Goal: Task Accomplishment & Management: Use online tool/utility

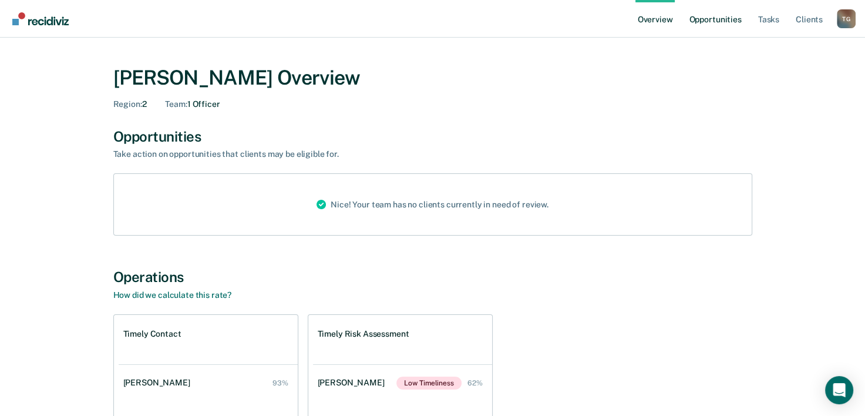
click at [714, 15] on link "Opportunities" at bounding box center [715, 19] width 57 height 38
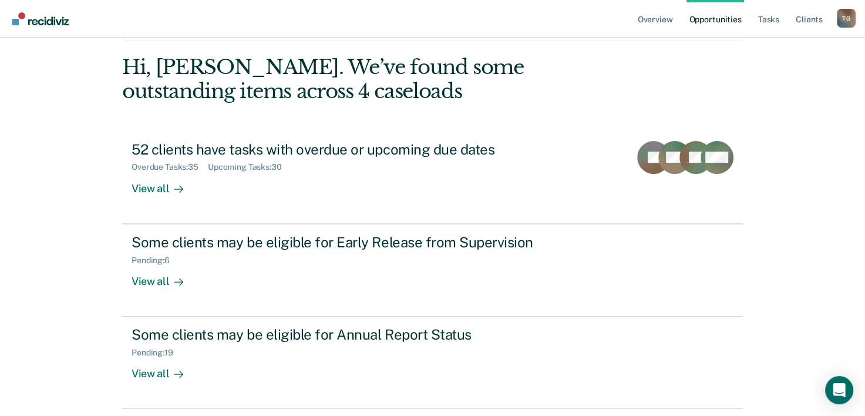
scroll to position [83, 0]
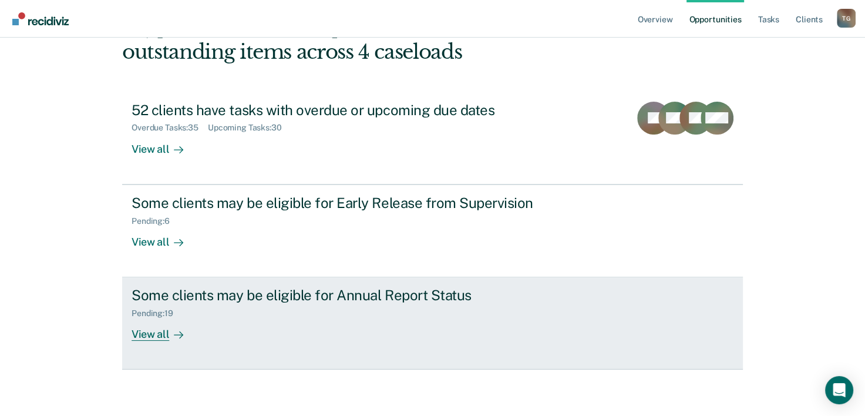
click at [149, 334] on div "View all" at bounding box center [165, 329] width 66 height 23
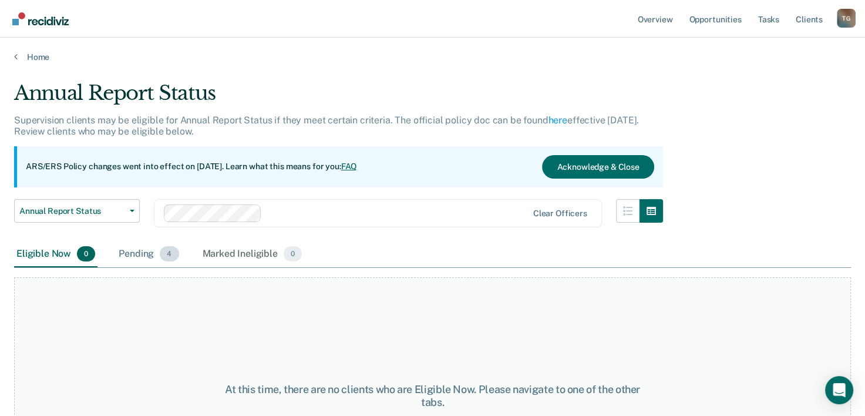
click at [146, 257] on div "Pending 4" at bounding box center [148, 254] width 65 height 26
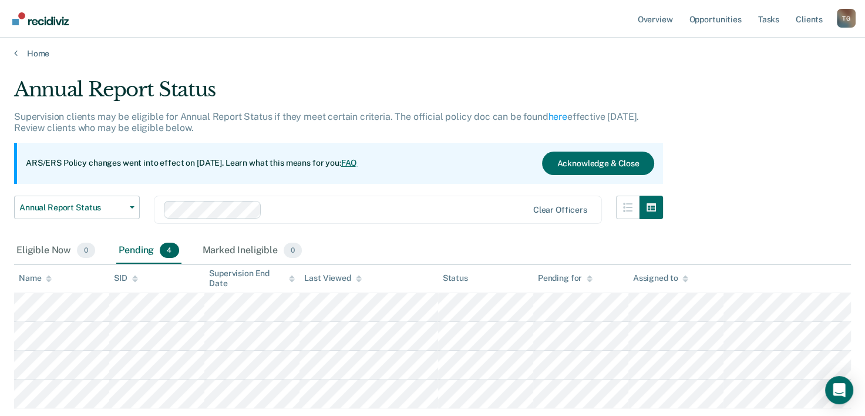
scroll to position [79, 0]
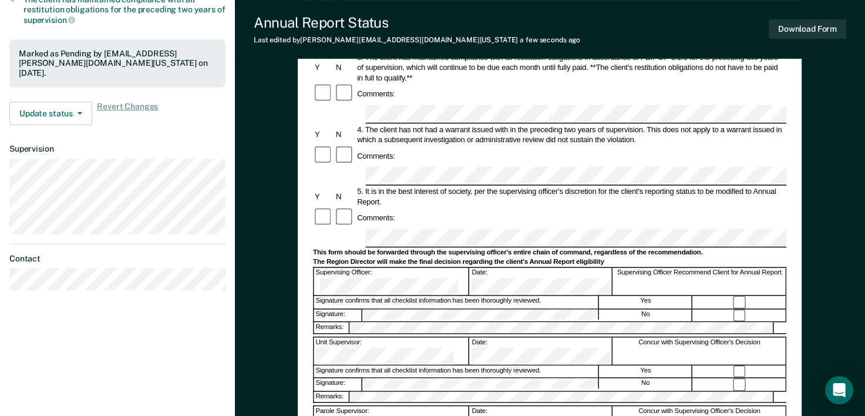
scroll to position [78, 0]
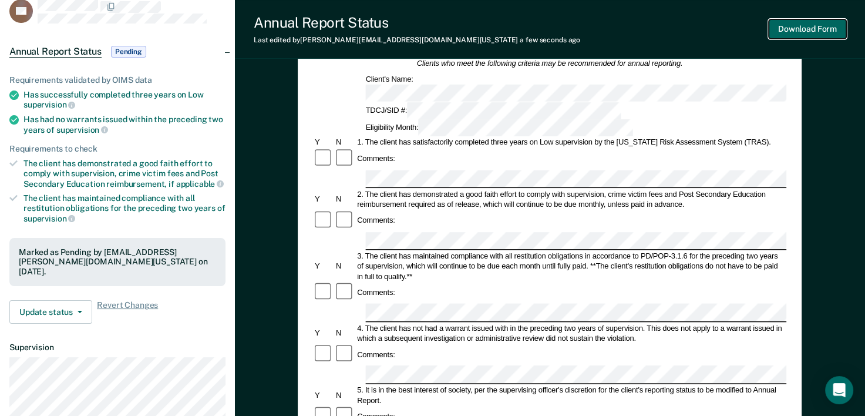
click at [811, 30] on button "Download Form" at bounding box center [808, 28] width 78 height 19
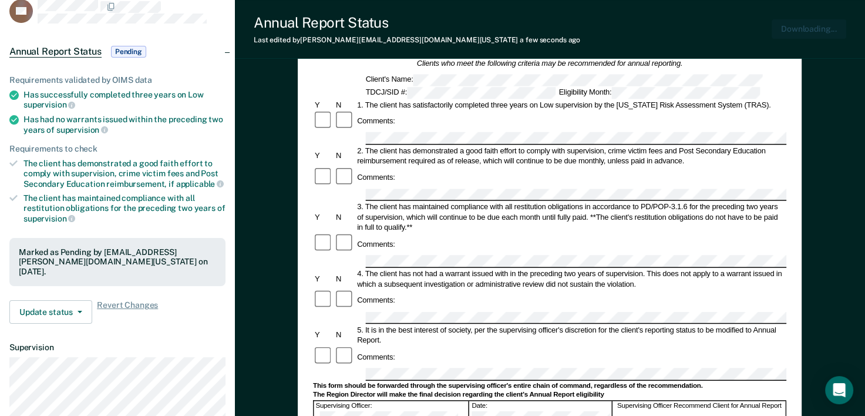
scroll to position [0, 0]
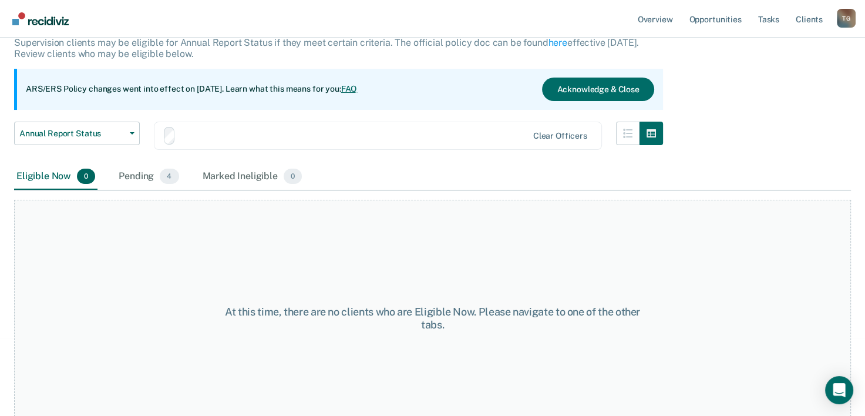
scroll to position [79, 0]
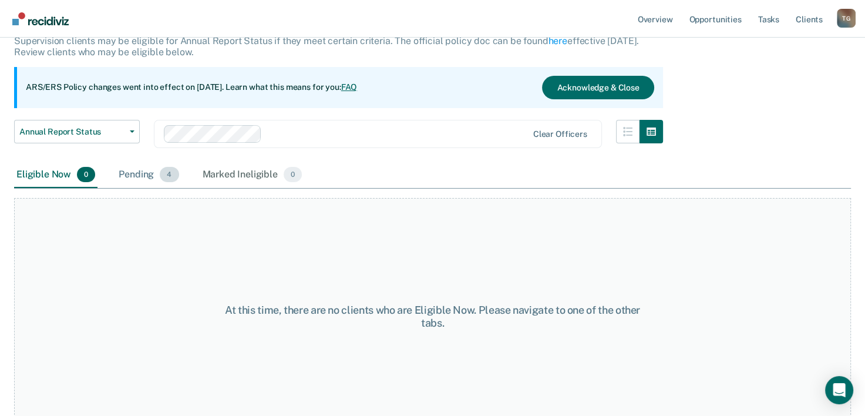
click at [128, 174] on div "Pending 4" at bounding box center [148, 175] width 65 height 26
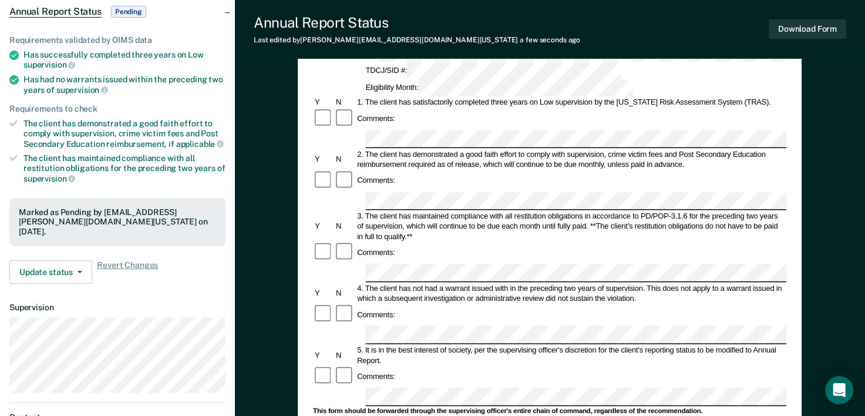
scroll to position [353, 0]
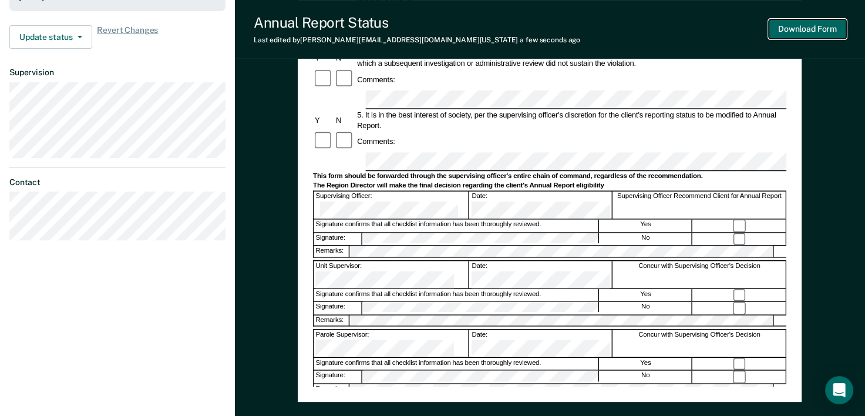
click at [799, 31] on button "Download Form" at bounding box center [808, 28] width 78 height 19
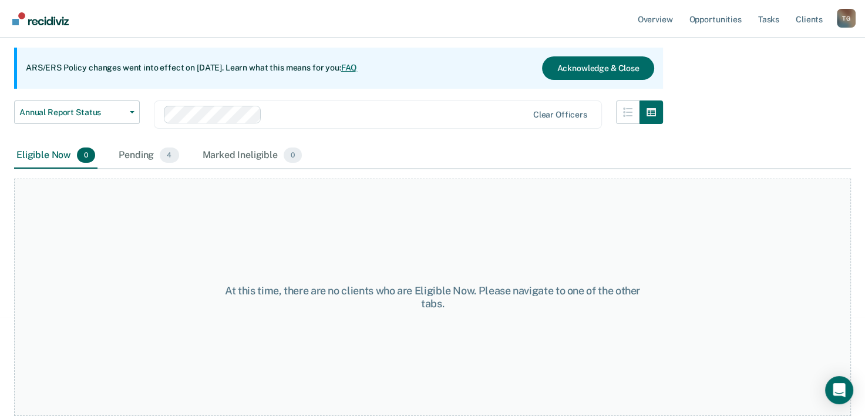
scroll to position [79, 0]
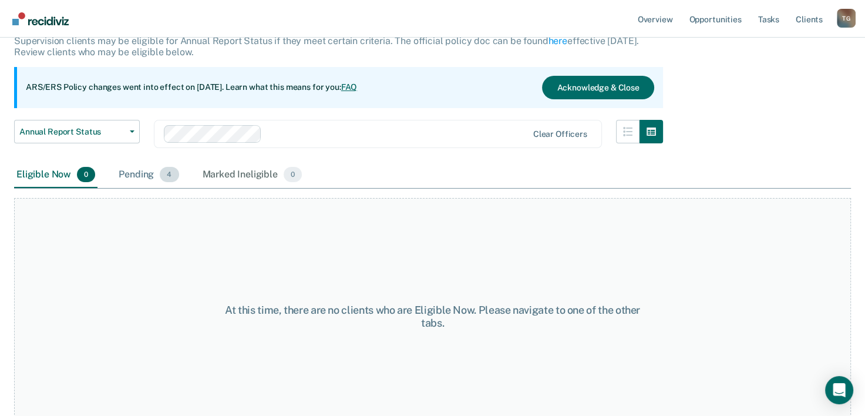
click at [146, 174] on div "Pending 4" at bounding box center [148, 175] width 65 height 26
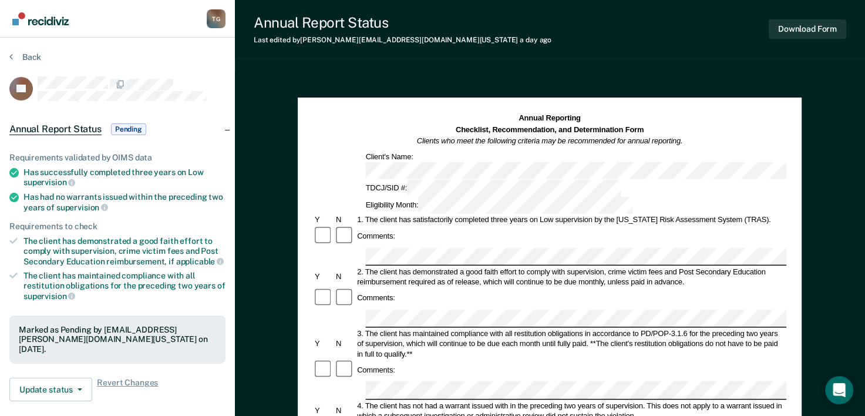
scroll to position [79, 0]
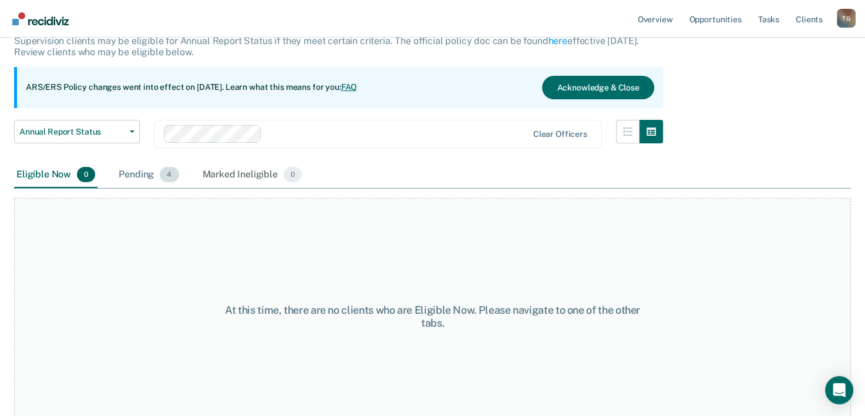
click at [138, 174] on div "Pending 4" at bounding box center [148, 175] width 65 height 26
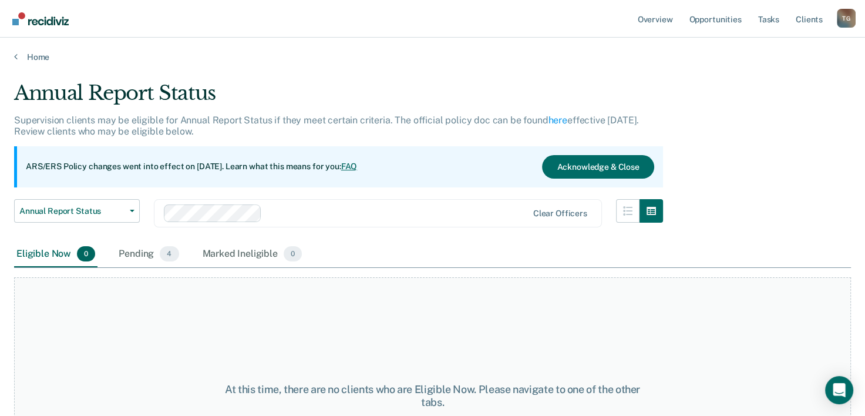
scroll to position [79, 0]
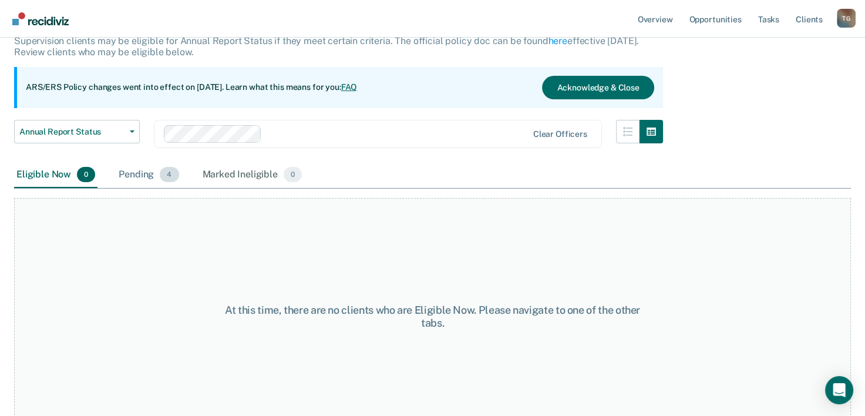
click at [141, 170] on div "Pending 4" at bounding box center [148, 175] width 65 height 26
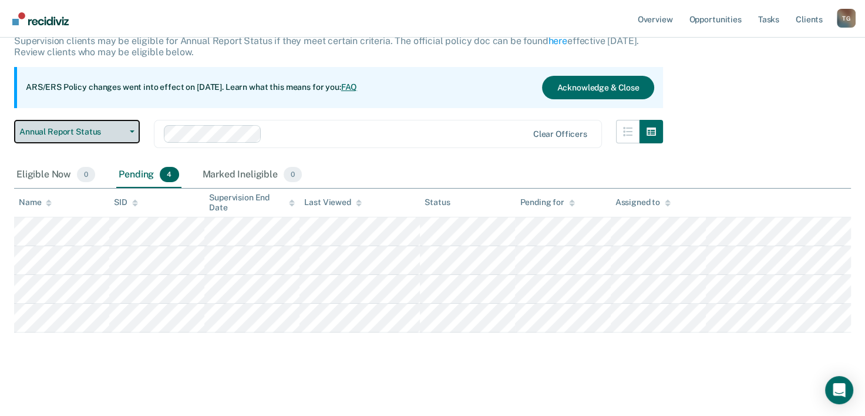
click at [130, 133] on button "Annual Report Status" at bounding box center [77, 132] width 126 height 24
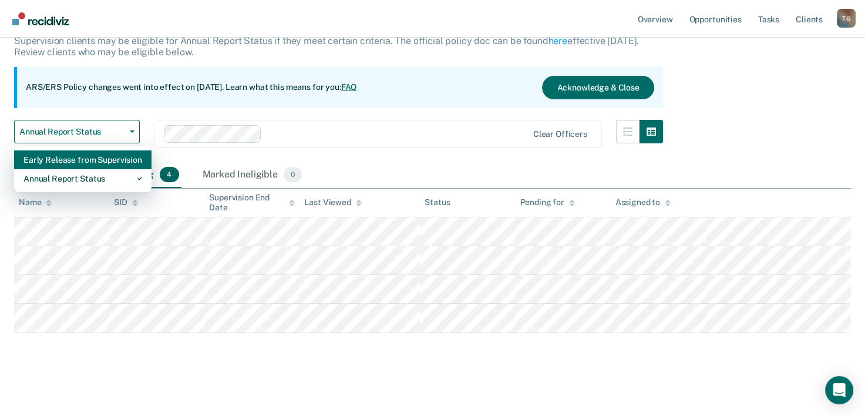
click at [100, 159] on div "Early Release from Supervision" at bounding box center [83, 159] width 119 height 19
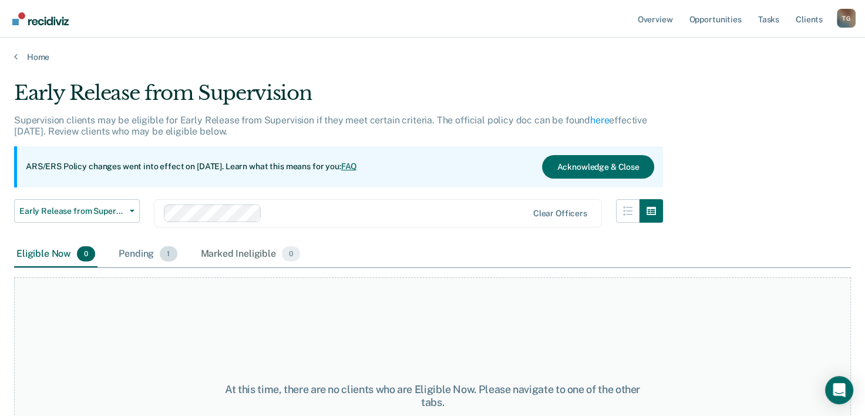
click at [136, 250] on div "Pending 1" at bounding box center [147, 254] width 63 height 26
